Goal: Information Seeking & Learning: Learn about a topic

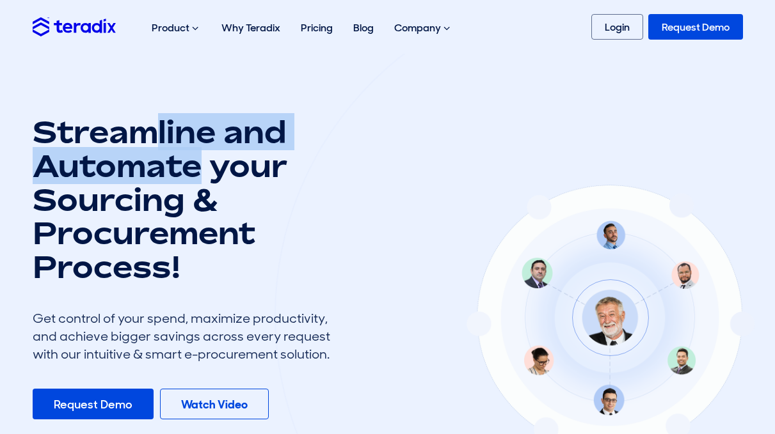
drag, startPoint x: 150, startPoint y: 136, endPoint x: 193, endPoint y: 171, distance: 55.9
click at [193, 171] on h1 "Streamline and Automate your Sourcing & Procurement Process!" at bounding box center [186, 199] width 307 height 169
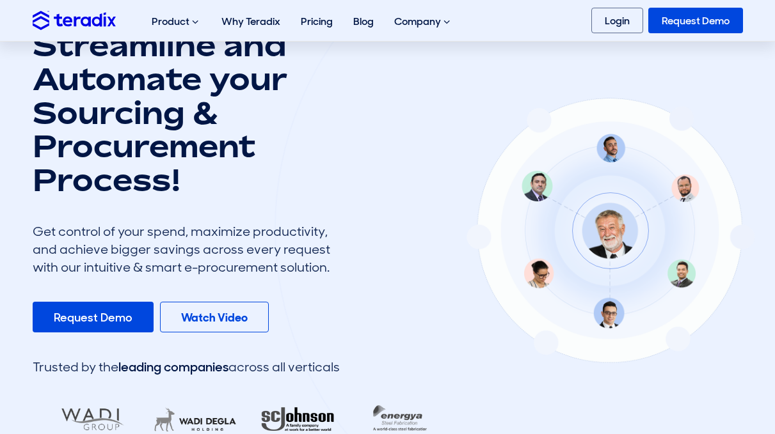
scroll to position [115, 0]
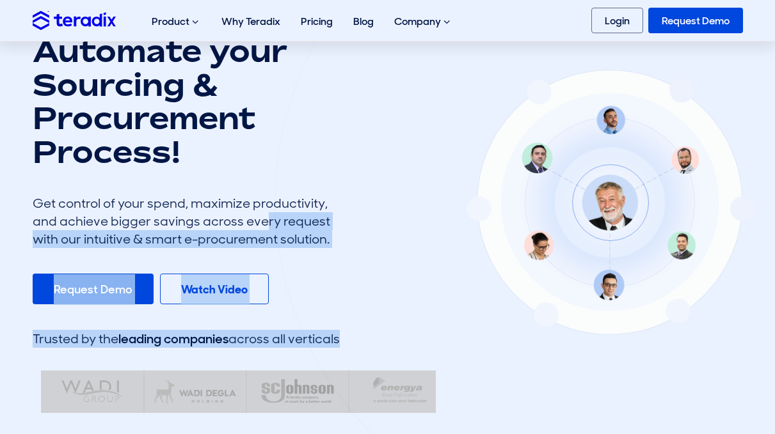
drag, startPoint x: 157, startPoint y: 220, endPoint x: 340, endPoint y: 224, distance: 183.0
click at [340, 224] on div "Streamline and Automate your Sourcing & Procurement Process! Get control of you…" at bounding box center [387, 206] width 729 height 413
click at [340, 224] on div at bounding box center [609, 200] width 671 height 665
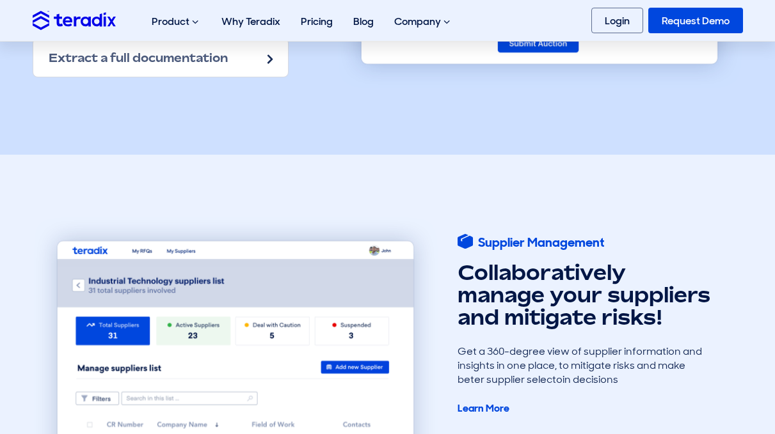
scroll to position [2044, 0]
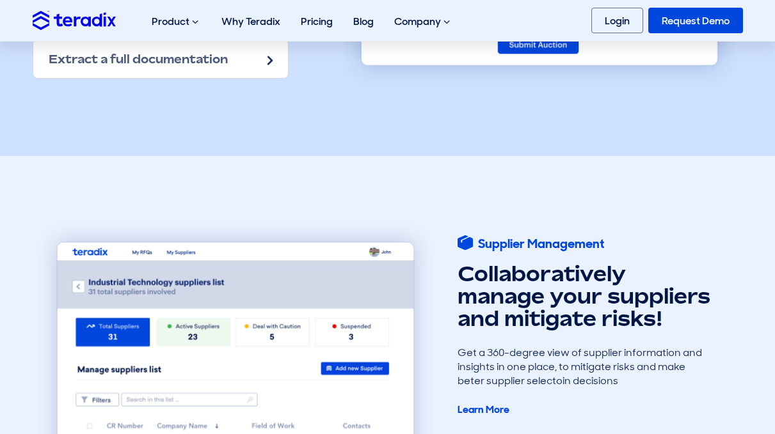
drag, startPoint x: 488, startPoint y: 292, endPoint x: 528, endPoint y: 319, distance: 48.3
click at [528, 319] on h2 "Collaboratively manage your suppliers and mitigate risks!" at bounding box center [585, 297] width 256 height 68
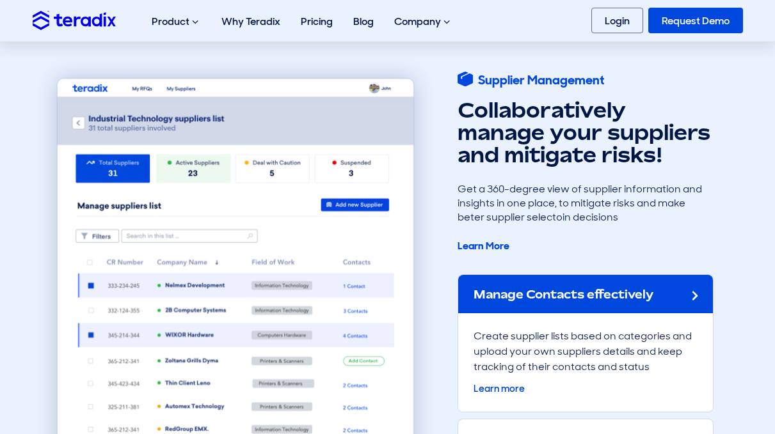
scroll to position [2207, 0]
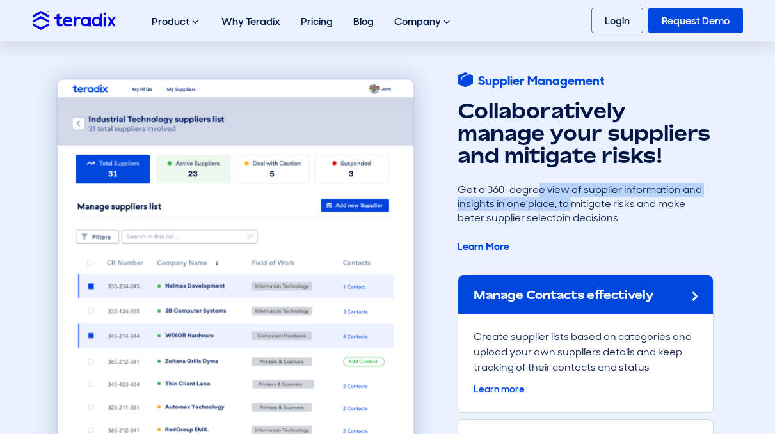
drag, startPoint x: 475, startPoint y: 177, endPoint x: 501, endPoint y: 209, distance: 41.3
click at [501, 209] on div "Supplier Management Collaboratively manage your suppliers and mitigate risks! G…" at bounding box center [585, 289] width 256 height 434
click at [501, 209] on div "Get a 360-degree view of supplier information and insights in one place, to mit…" at bounding box center [585, 219] width 256 height 72
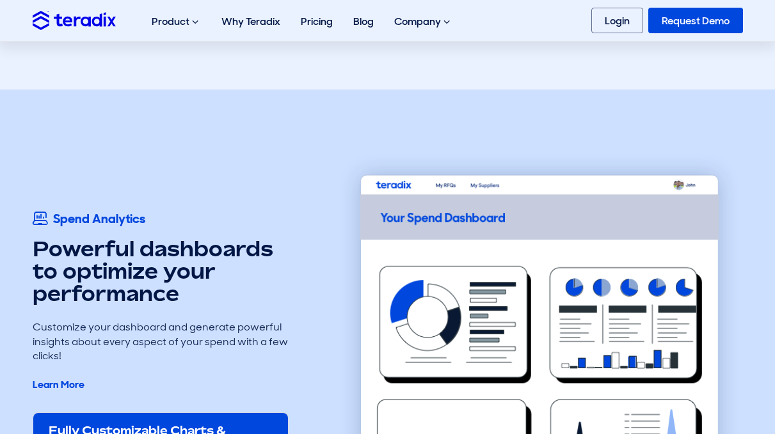
scroll to position [2702, 0]
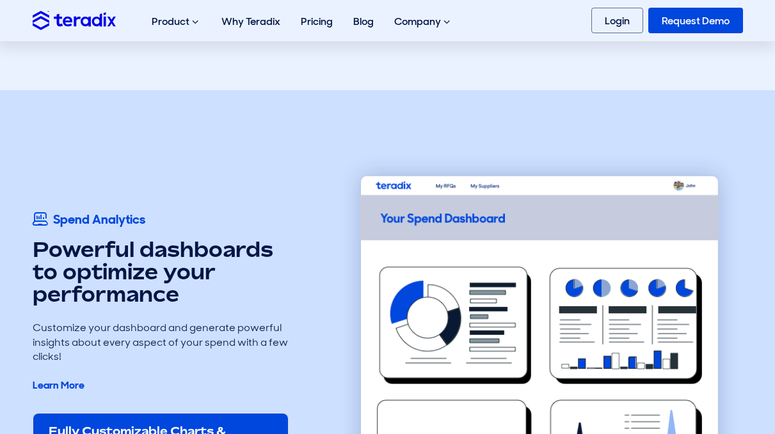
drag, startPoint x: 136, startPoint y: 248, endPoint x: 214, endPoint y: 270, distance: 81.6
click at [214, 270] on h2 "Powerful dashboards to optimize your performance" at bounding box center [161, 273] width 256 height 68
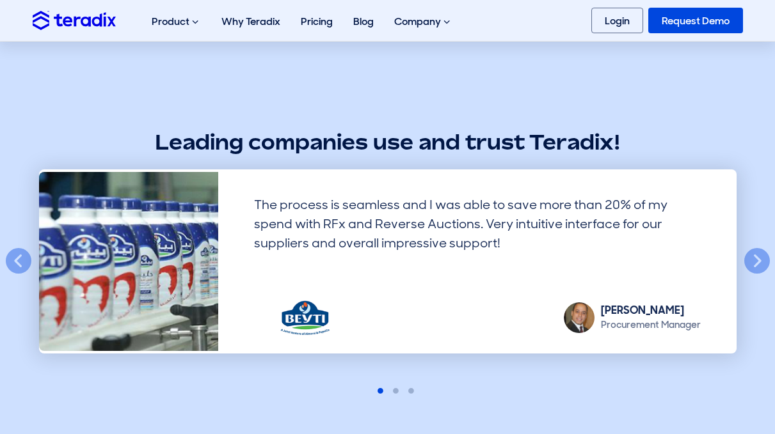
scroll to position [3332, 0]
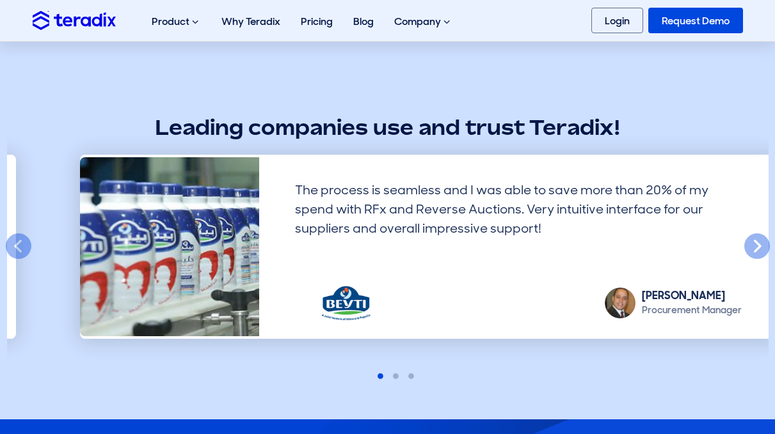
drag, startPoint x: 285, startPoint y: 177, endPoint x: 326, endPoint y: 209, distance: 51.6
click at [326, 209] on div "The process is seamless and I was able to save more than 20% of my spend with R…" at bounding box center [518, 218] width 467 height 97
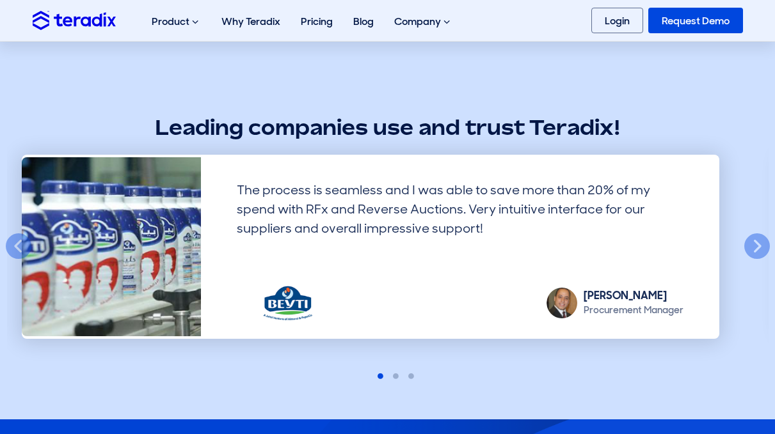
drag, startPoint x: 311, startPoint y: 203, endPoint x: 88, endPoint y: 191, distance: 224.2
click at [226, 188] on div "The process is seamless and I was able to save more than 20% of my spend with R…" at bounding box center [459, 218] width 467 height 97
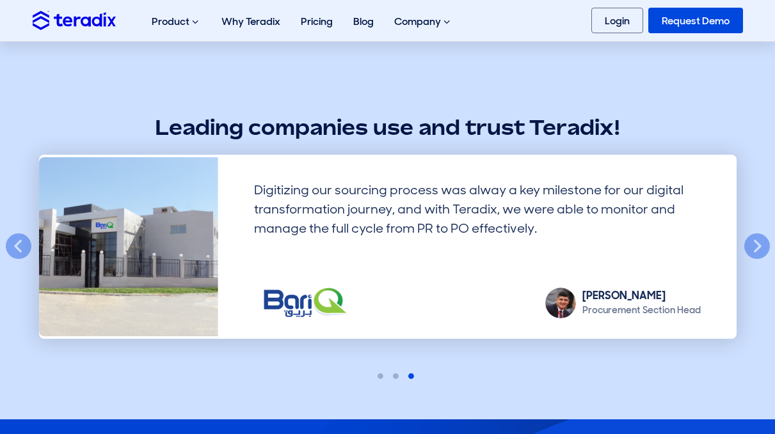
drag, startPoint x: 421, startPoint y: 231, endPoint x: -17, endPoint y: 197, distance: 439.4
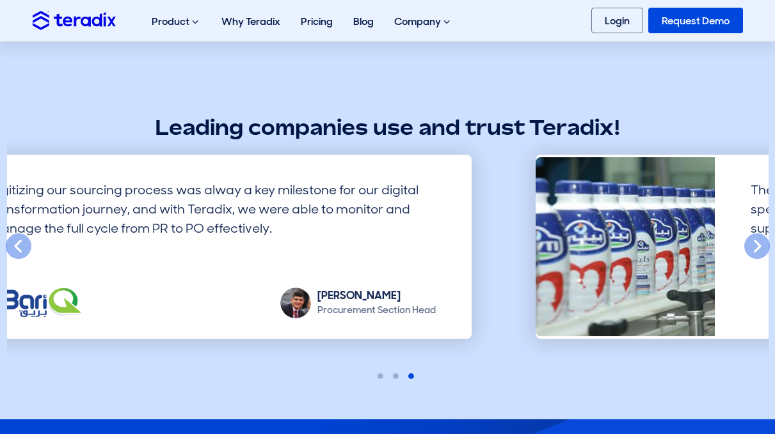
drag, startPoint x: 466, startPoint y: 260, endPoint x: 106, endPoint y: 224, distance: 362.5
click at [111, 225] on div "Digitizing our sourcing process was alway a key milestone for our digital trans…" at bounding box center [212, 218] width 467 height 97
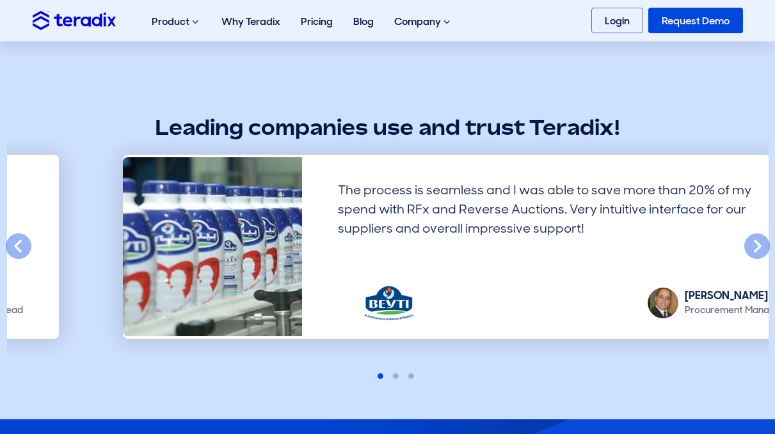
drag, startPoint x: 195, startPoint y: 196, endPoint x: 513, endPoint y: 251, distance: 322.7
click at [302, 246] on img at bounding box center [212, 252] width 179 height 191
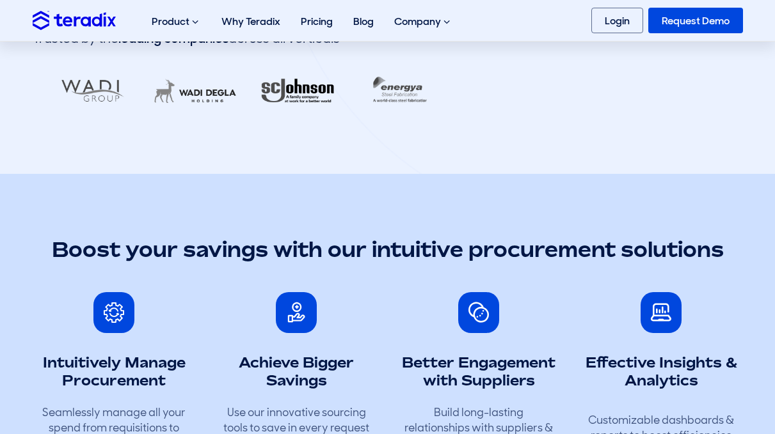
scroll to position [0, 0]
